Goal: Transaction & Acquisition: Book appointment/travel/reservation

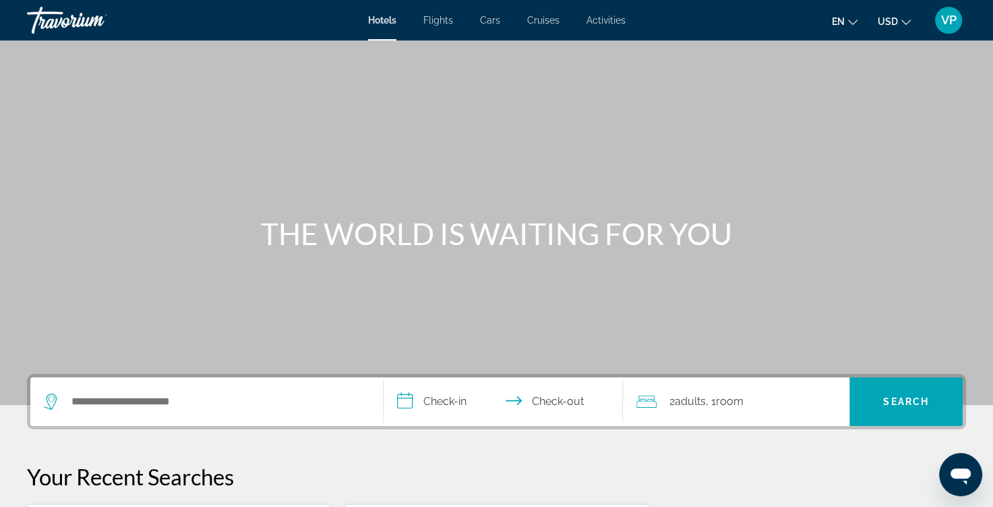
click at [443, 16] on span "Flights" at bounding box center [439, 20] width 30 height 11
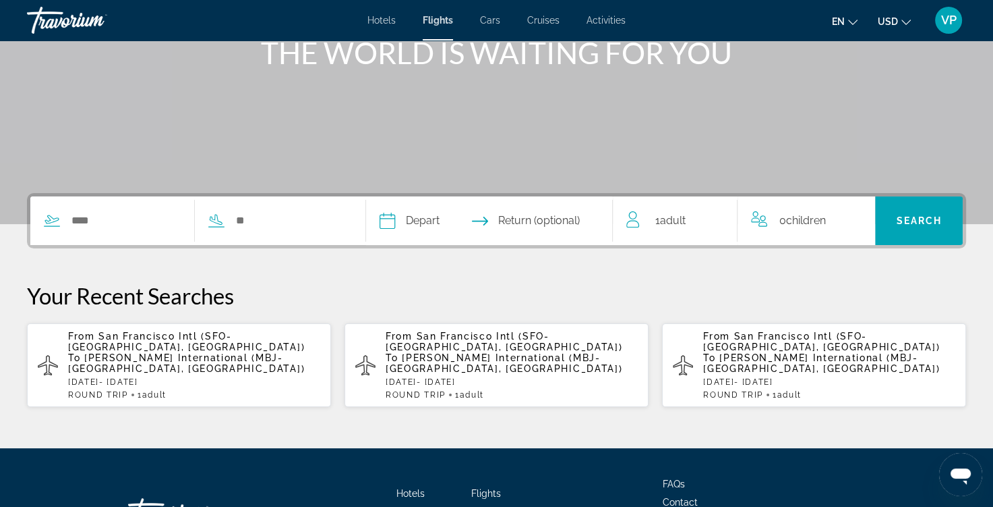
scroll to position [192, 0]
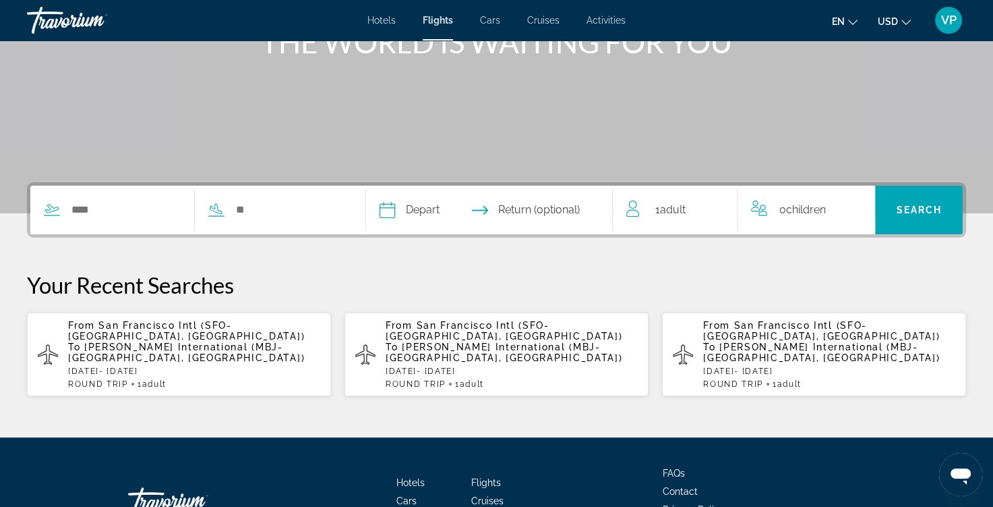
click at [467, 341] on span "[PERSON_NAME] International (MBJ-[GEOGRAPHIC_DATA], [GEOGRAPHIC_DATA])" at bounding box center [504, 352] width 237 height 22
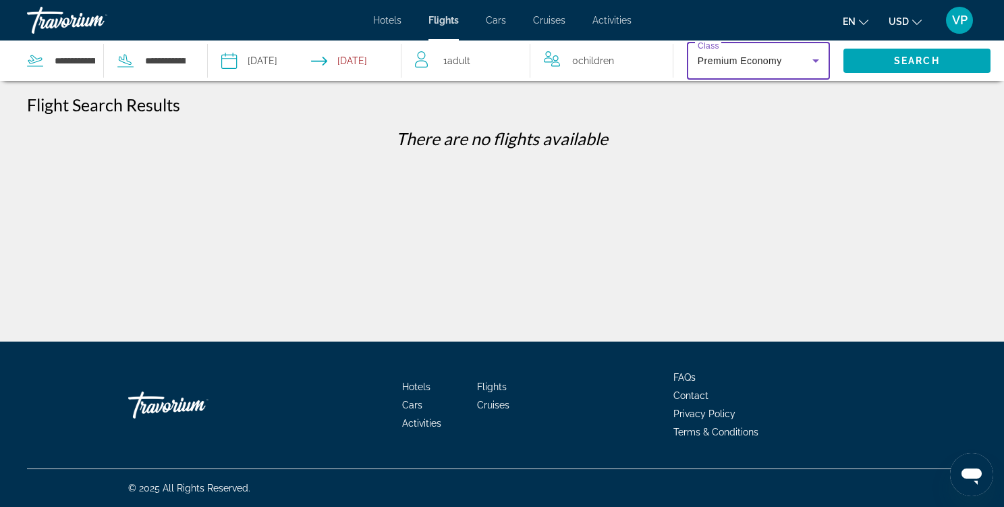
click at [815, 60] on icon "Search widget" at bounding box center [815, 60] width 7 height 3
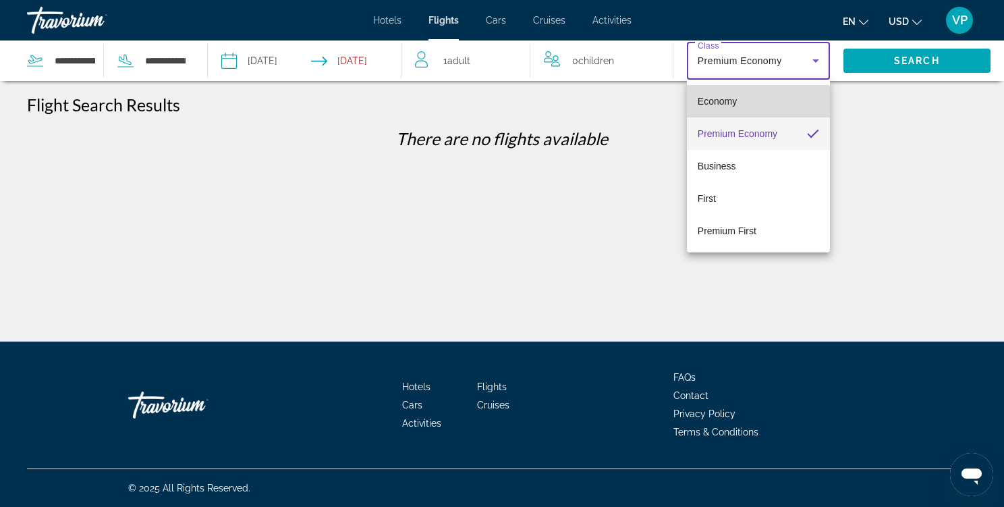
click at [726, 107] on span "Economy" at bounding box center [716, 101] width 39 height 16
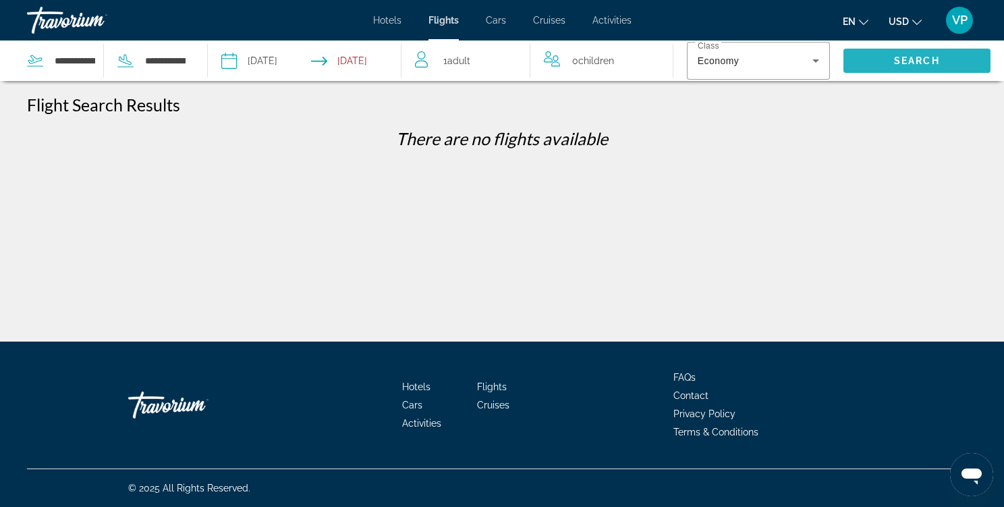
click at [907, 59] on span "Search" at bounding box center [917, 60] width 46 height 11
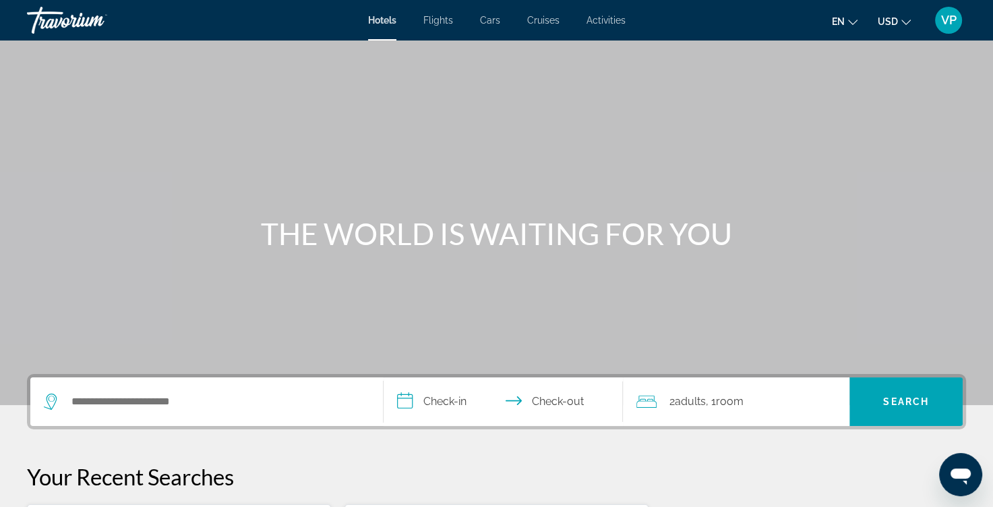
click at [444, 22] on span "Flights" at bounding box center [439, 20] width 30 height 11
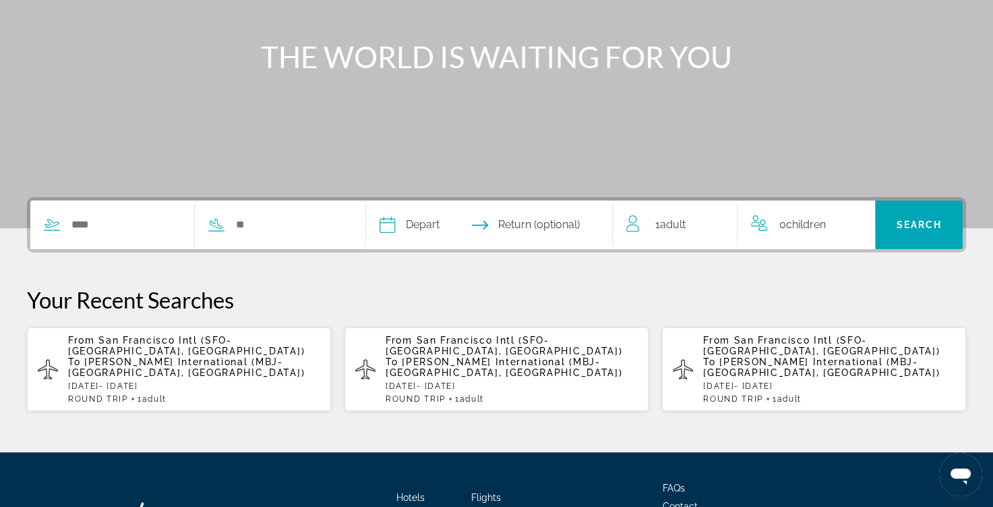
scroll to position [275, 0]
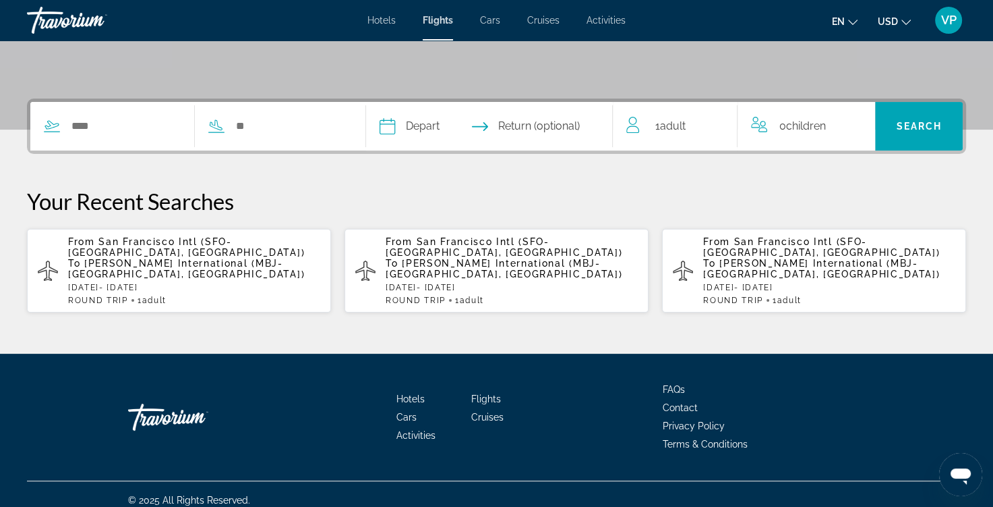
click at [786, 259] on p "From San Francisco Intl (SFO-San Francisco, US) To Sangster International (MBJ-…" at bounding box center [829, 257] width 252 height 43
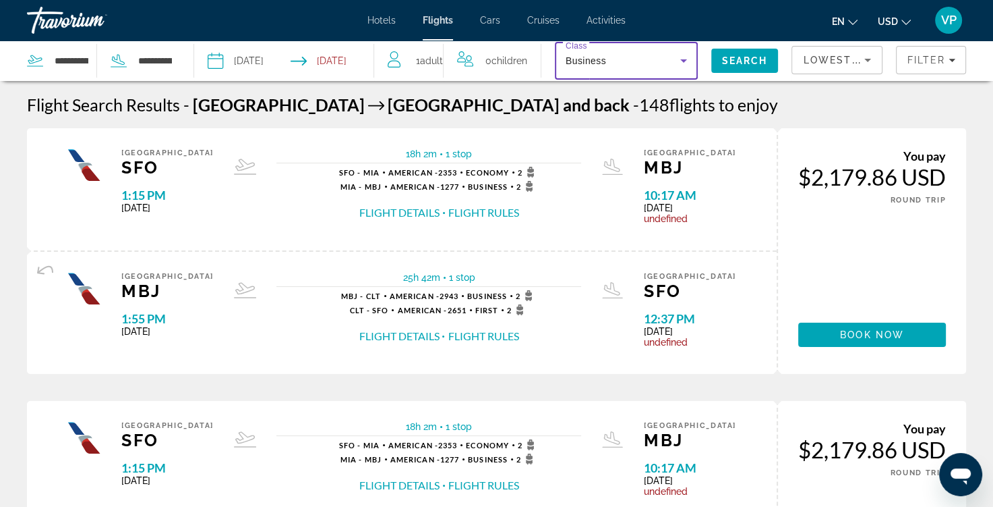
click at [683, 59] on icon "Search widget" at bounding box center [684, 61] width 16 height 16
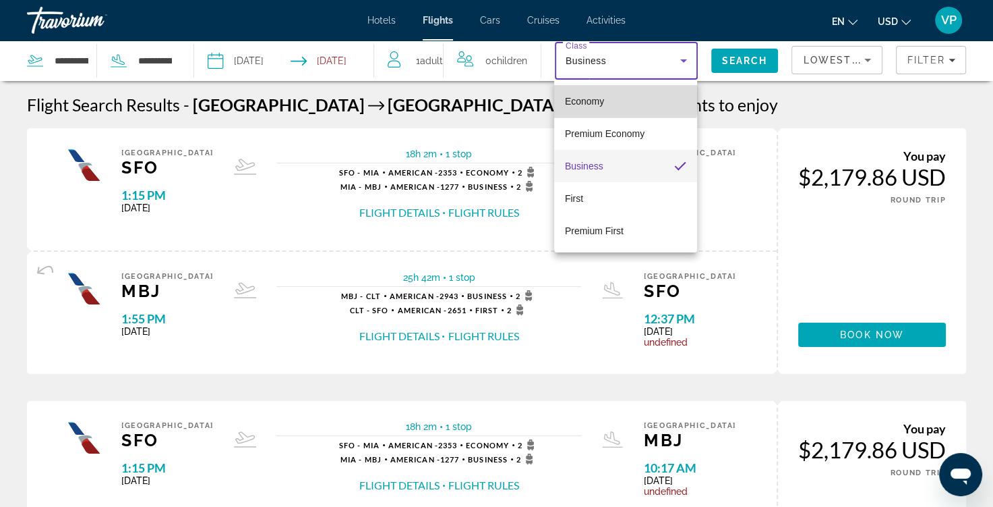
click at [607, 99] on mat-option "Economy" at bounding box center [625, 101] width 143 height 32
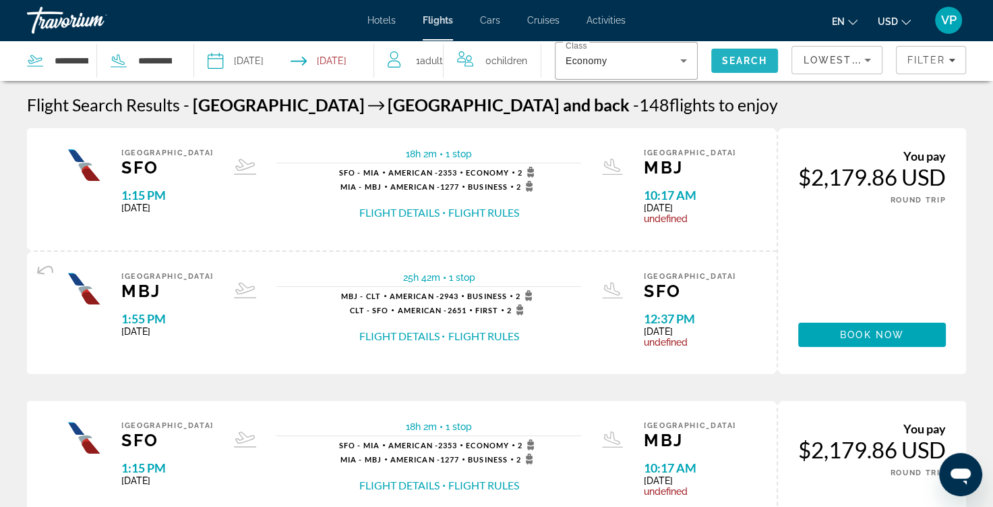
click at [737, 59] on span "Search" at bounding box center [745, 60] width 46 height 11
